Goal: Task Accomplishment & Management: Manage account settings

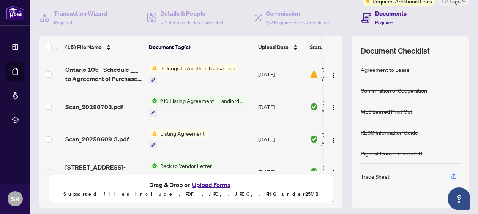
scroll to position [68, 0]
click at [195, 100] on span "210 Listing Agreement - Landlord Representation Agreement Authority to Offer fo…" at bounding box center [202, 101] width 90 height 8
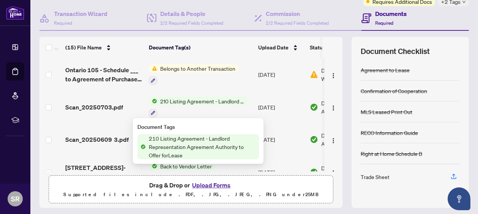
click at [189, 138] on span "210 Listing Agreement - Landlord Representation Agreement Authority to Offer fo…" at bounding box center [202, 146] width 113 height 25
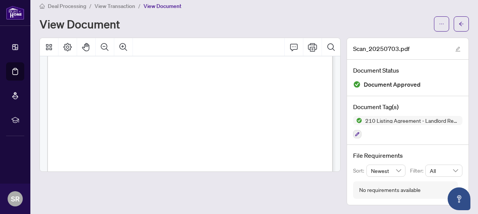
scroll to position [78, 0]
click at [311, 48] on icon "Print" at bounding box center [312, 46] width 9 height 9
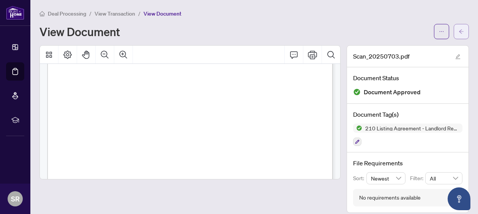
click at [463, 30] on icon "arrow-left" at bounding box center [460, 31] width 5 height 5
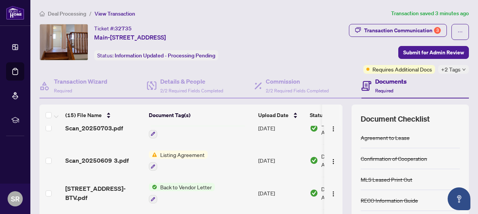
scroll to position [46, 0]
click at [182, 156] on span "Listing Agreement" at bounding box center [182, 155] width 50 height 8
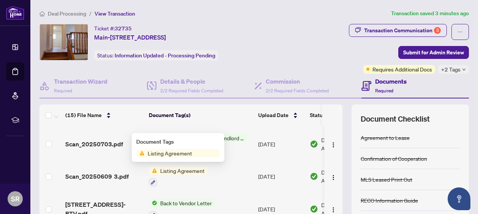
scroll to position [33, 0]
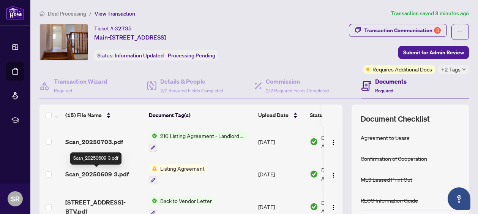
click at [121, 172] on span "Scan_20250609 3.pdf" at bounding box center [96, 173] width 63 height 9
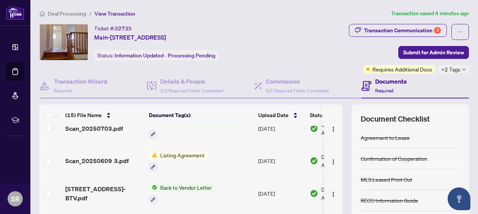
scroll to position [49, 0]
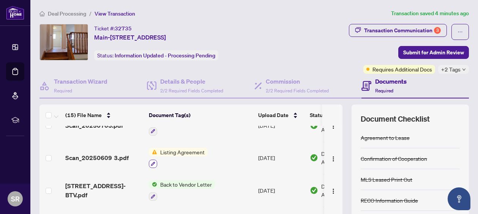
click at [152, 165] on button "button" at bounding box center [153, 163] width 8 height 8
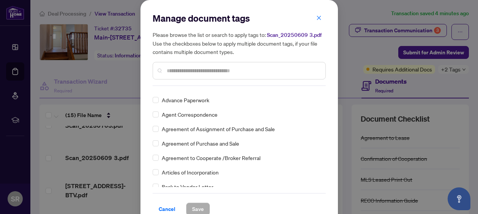
scroll to position [0, 0]
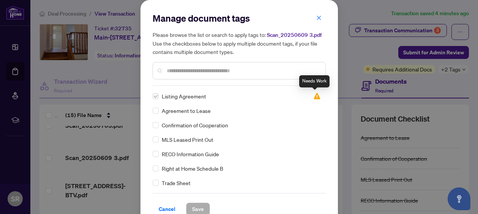
click at [315, 99] on img at bounding box center [317, 96] width 8 height 8
click at [315, 96] on img at bounding box center [317, 96] width 8 height 8
click at [157, 94] on label at bounding box center [156, 96] width 6 height 8
click at [176, 98] on span "Listing Agreement" at bounding box center [184, 96] width 44 height 8
click at [320, 18] on icon "close" at bounding box center [318, 17] width 5 height 5
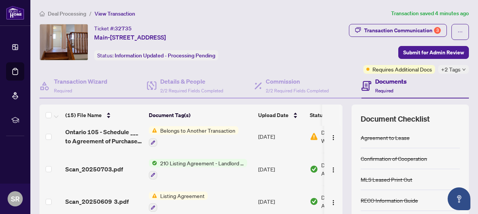
scroll to position [5, 0]
click at [184, 161] on span "210 Listing Agreement - Landlord Representation Agreement Authority to Offer fo…" at bounding box center [202, 163] width 90 height 8
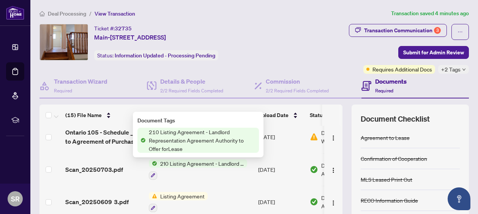
click at [177, 132] on span "210 Listing Agreement - Landlord Representation Agreement Authority to Offer fo…" at bounding box center [202, 139] width 113 height 25
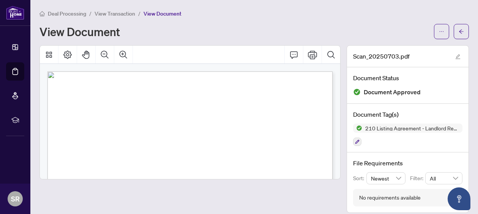
click at [271, 24] on div "View Document" at bounding box center [253, 31] width 429 height 15
click at [461, 33] on icon "arrow-left" at bounding box center [460, 31] width 5 height 5
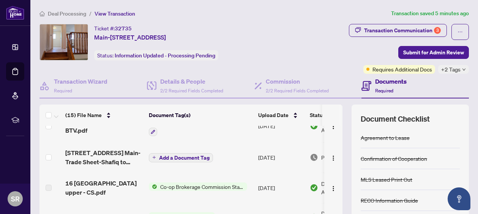
scroll to position [115, 0]
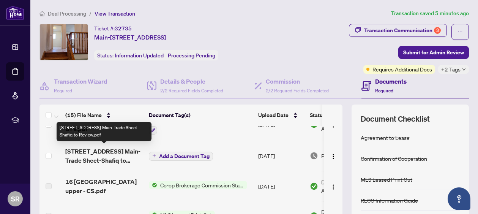
click at [119, 158] on span "[STREET_ADDRESS] Main-Trade Sheet-Shafiq to Review.pdf" at bounding box center [103, 155] width 77 height 18
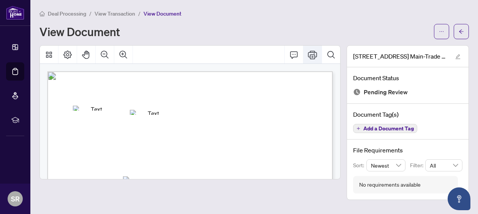
click at [315, 54] on icon "Print" at bounding box center [312, 54] width 9 height 9
click at [460, 29] on icon "arrow-left" at bounding box center [460, 31] width 5 height 5
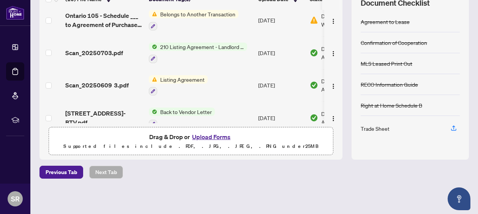
scroll to position [6, 0]
click at [211, 137] on button "Upload Forms" at bounding box center [211, 137] width 43 height 10
click at [474, 115] on main "Deal Processing / View Transaction Transaction saved 10 minutes ago Ticket #: 3…" at bounding box center [253, 107] width 447 height 214
click at [213, 134] on button "Upload Forms" at bounding box center [211, 137] width 43 height 10
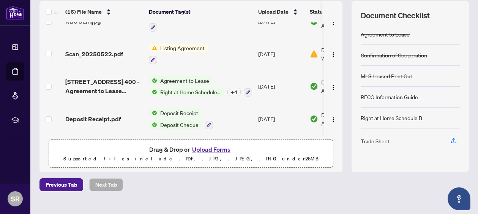
scroll to position [116, 0]
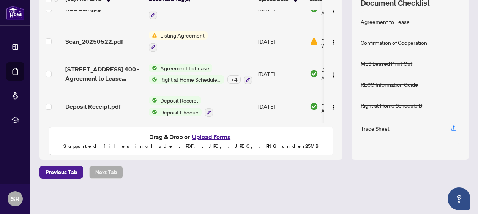
click at [207, 136] on button "Upload Forms" at bounding box center [211, 137] width 43 height 10
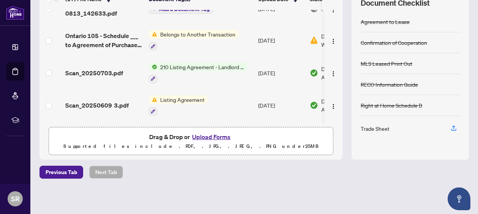
scroll to position [0, 0]
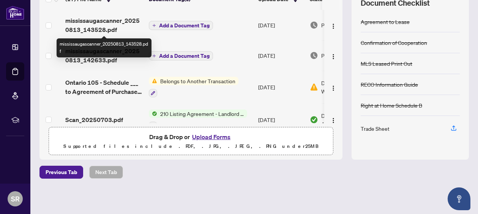
click at [117, 25] on span "mississaugascanner_20250813_143528.pdf" at bounding box center [103, 25] width 77 height 18
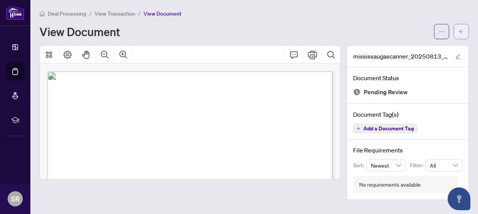
click at [459, 31] on icon "arrow-left" at bounding box center [461, 31] width 5 height 4
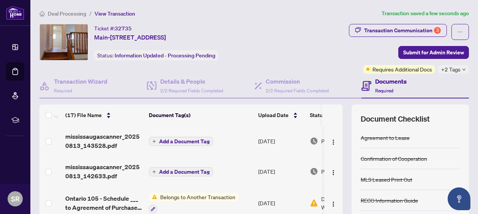
click at [194, 143] on span "Add a Document Tag" at bounding box center [184, 141] width 50 height 5
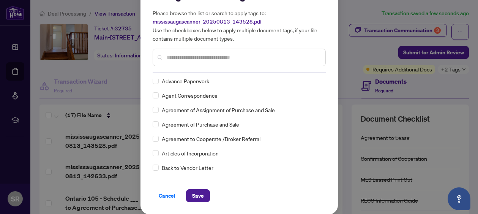
scroll to position [21, 0]
click at [194, 196] on span "Save" at bounding box center [198, 196] width 12 height 12
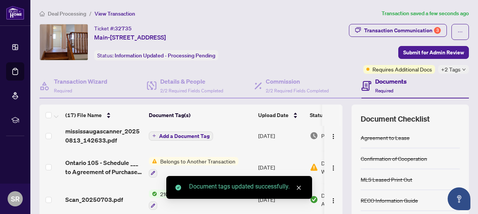
scroll to position [0, 25]
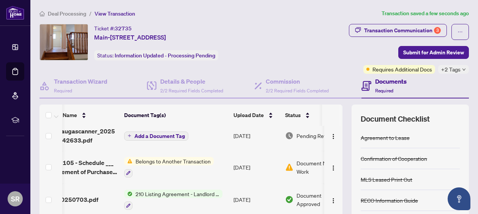
click at [167, 135] on span "Add a Document Tag" at bounding box center [159, 135] width 50 height 5
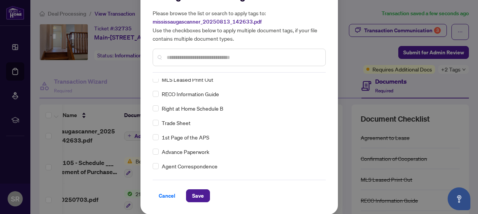
scroll to position [21, 0]
click at [197, 194] on span "Save" at bounding box center [198, 196] width 12 height 12
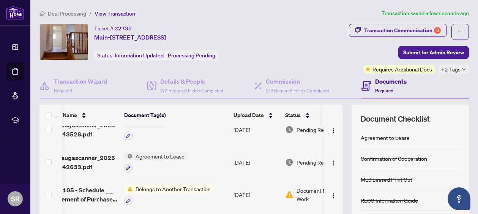
scroll to position [0, 25]
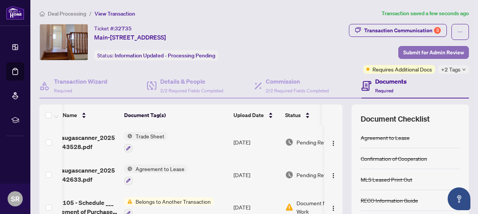
click at [412, 52] on span "Submit for Admin Review" at bounding box center [433, 52] width 61 height 12
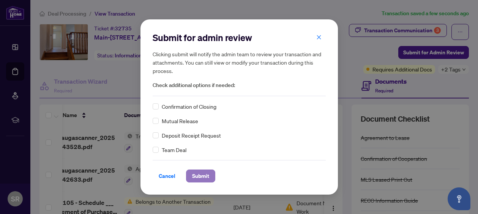
click at [201, 176] on span "Submit" at bounding box center [200, 176] width 17 height 12
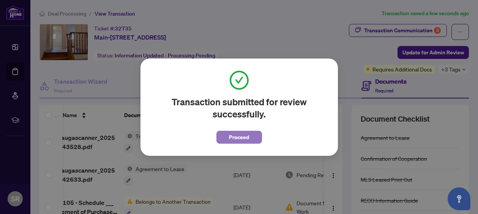
click at [242, 136] on span "Proceed" at bounding box center [239, 137] width 20 height 12
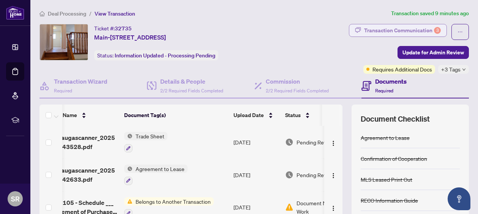
click at [412, 28] on div "Transaction Communication 3" at bounding box center [402, 30] width 77 height 12
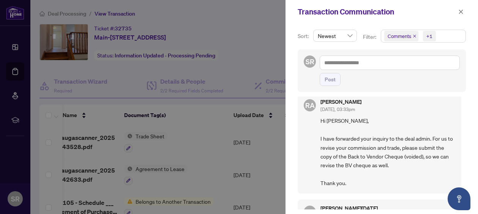
scroll to position [6, 0]
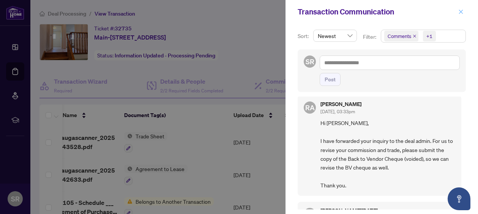
click at [461, 12] on icon "close" at bounding box center [460, 11] width 5 height 5
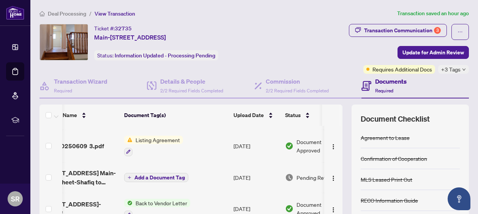
scroll to position [127, 25]
click at [162, 176] on span "Add a Document Tag" at bounding box center [159, 176] width 50 height 5
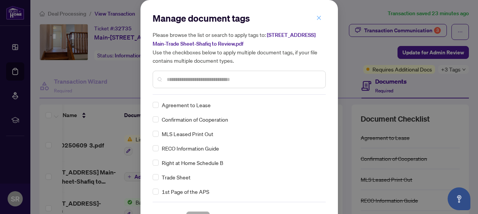
click at [320, 17] on icon "close" at bounding box center [318, 18] width 4 height 4
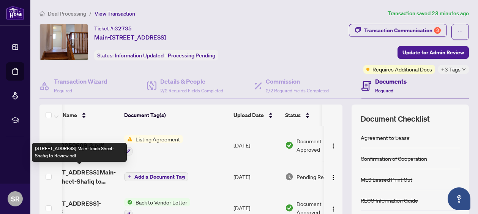
click at [81, 176] on span "[STREET_ADDRESS] Main-Trade Sheet-Shafiq to Review.pdf" at bounding box center [79, 176] width 77 height 18
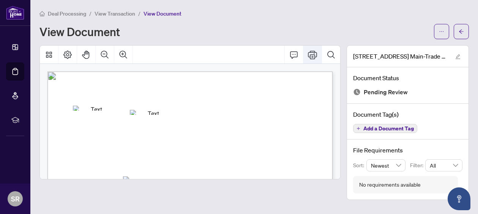
click at [312, 59] on button "Print" at bounding box center [312, 55] width 18 height 18
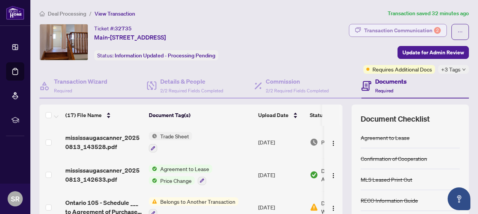
click at [406, 29] on div "Transaction Communication 2" at bounding box center [402, 30] width 77 height 12
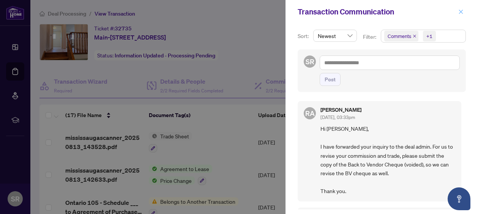
click at [462, 13] on icon "close" at bounding box center [460, 11] width 5 height 5
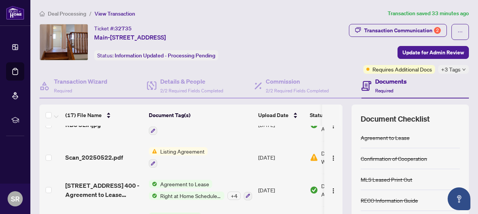
scroll to position [116, 0]
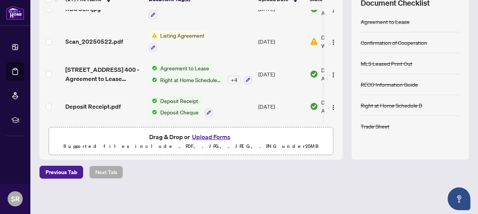
click at [207, 136] on button "Upload Forms" at bounding box center [211, 137] width 43 height 10
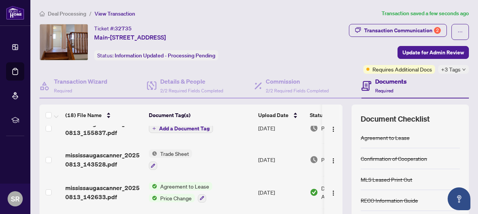
scroll to position [0, 0]
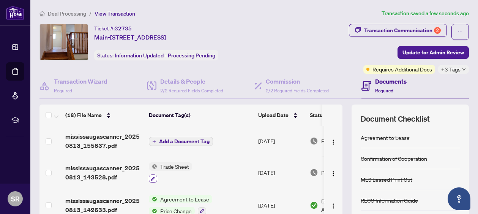
click at [154, 179] on icon "button" at bounding box center [153, 178] width 5 height 5
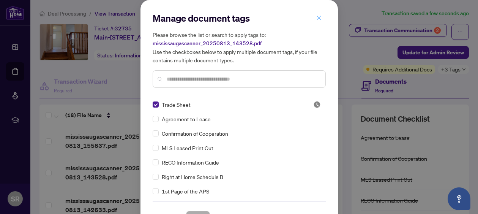
click at [322, 18] on button "button" at bounding box center [318, 17] width 15 height 13
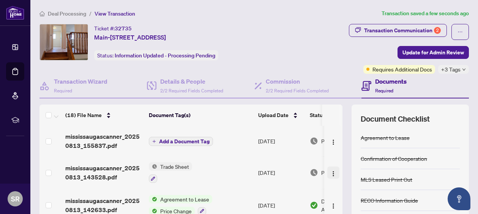
click at [332, 172] on img "button" at bounding box center [333, 173] width 6 height 6
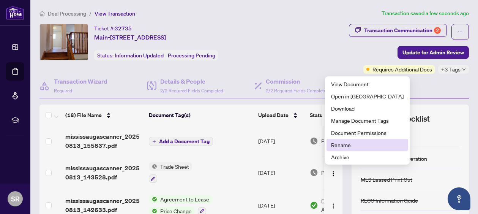
click at [337, 143] on span "Rename" at bounding box center [367, 144] width 72 height 8
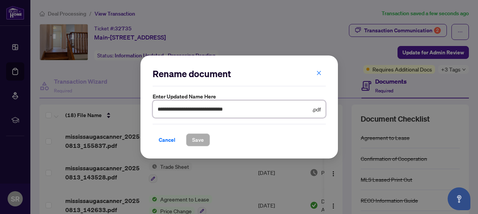
click at [255, 111] on input "**********" at bounding box center [233, 109] width 153 height 8
type input "**********"
click at [200, 140] on span "Save" at bounding box center [198, 140] width 12 height 12
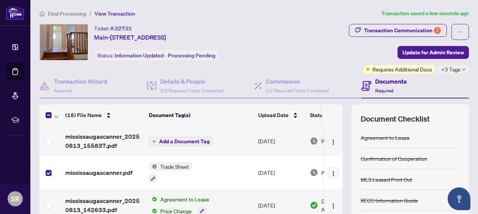
click at [330, 172] on img "button" at bounding box center [333, 173] width 6 height 6
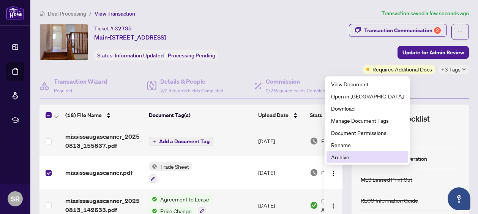
click at [336, 159] on span "Archive" at bounding box center [367, 157] width 72 height 8
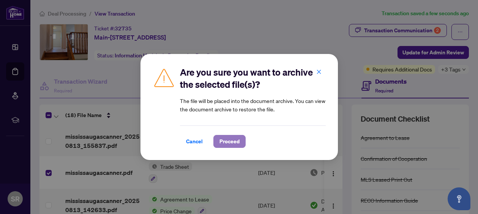
click at [232, 142] on span "Proceed" at bounding box center [229, 141] width 20 height 12
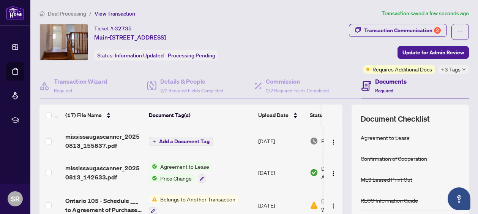
click at [185, 142] on span "Add a Document Tag" at bounding box center [184, 141] width 50 height 5
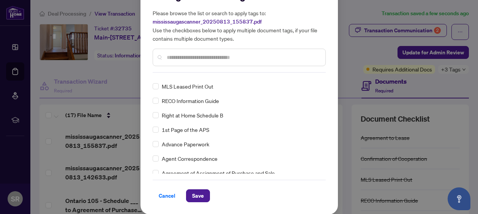
scroll to position [21, 0]
click at [201, 195] on span "Save" at bounding box center [198, 196] width 12 height 12
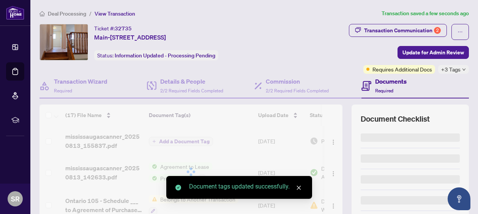
scroll to position [0, 0]
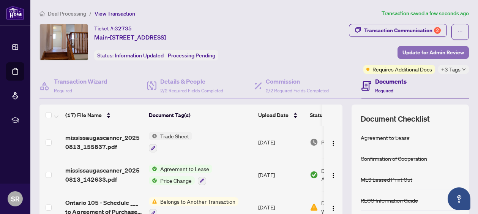
click at [427, 54] on span "Update for Admin Review" at bounding box center [432, 52] width 61 height 12
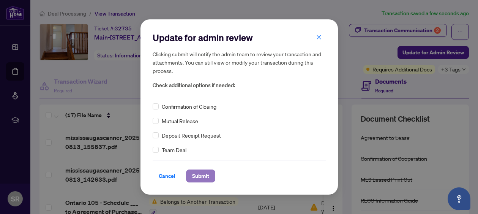
click at [195, 177] on span "Submit" at bounding box center [200, 176] width 17 height 12
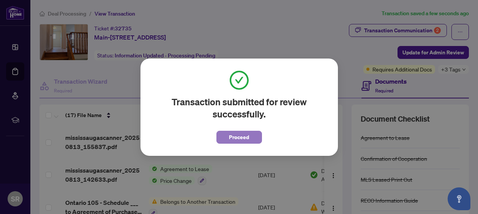
click at [236, 137] on span "Proceed" at bounding box center [239, 137] width 20 height 12
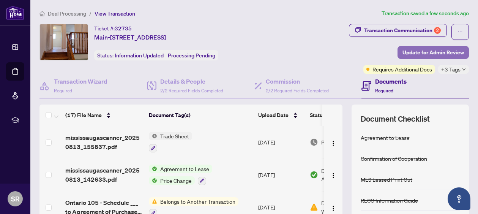
click at [438, 51] on span "Update for Admin Review" at bounding box center [432, 52] width 61 height 12
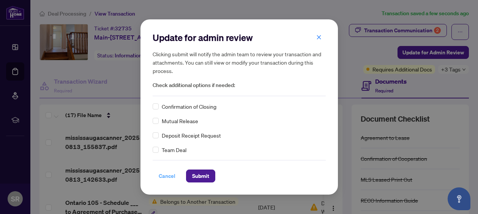
click at [165, 176] on span "Cancel" at bounding box center [167, 176] width 17 height 12
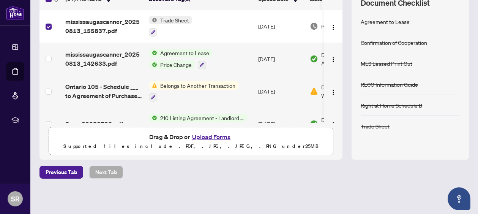
click at [195, 84] on span "Belongs to Another Transaction" at bounding box center [197, 85] width 81 height 8
